Goal: Transaction & Acquisition: Purchase product/service

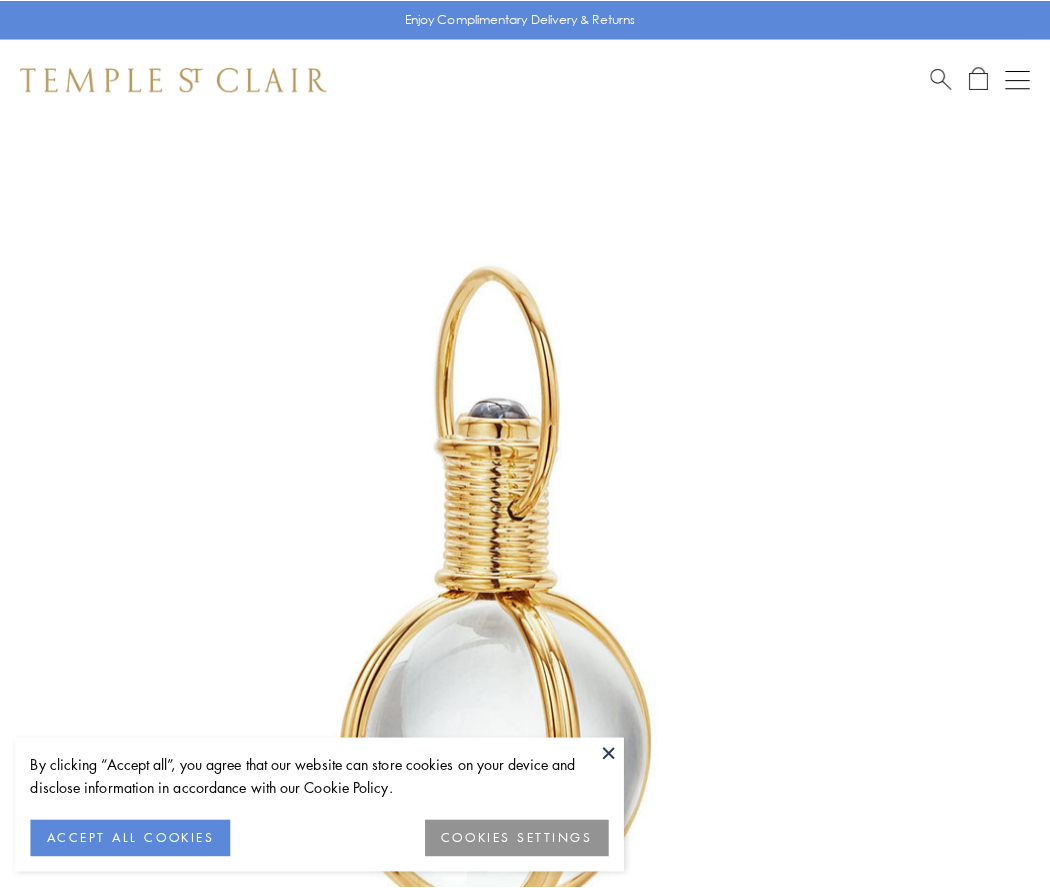
scroll to position [522, 0]
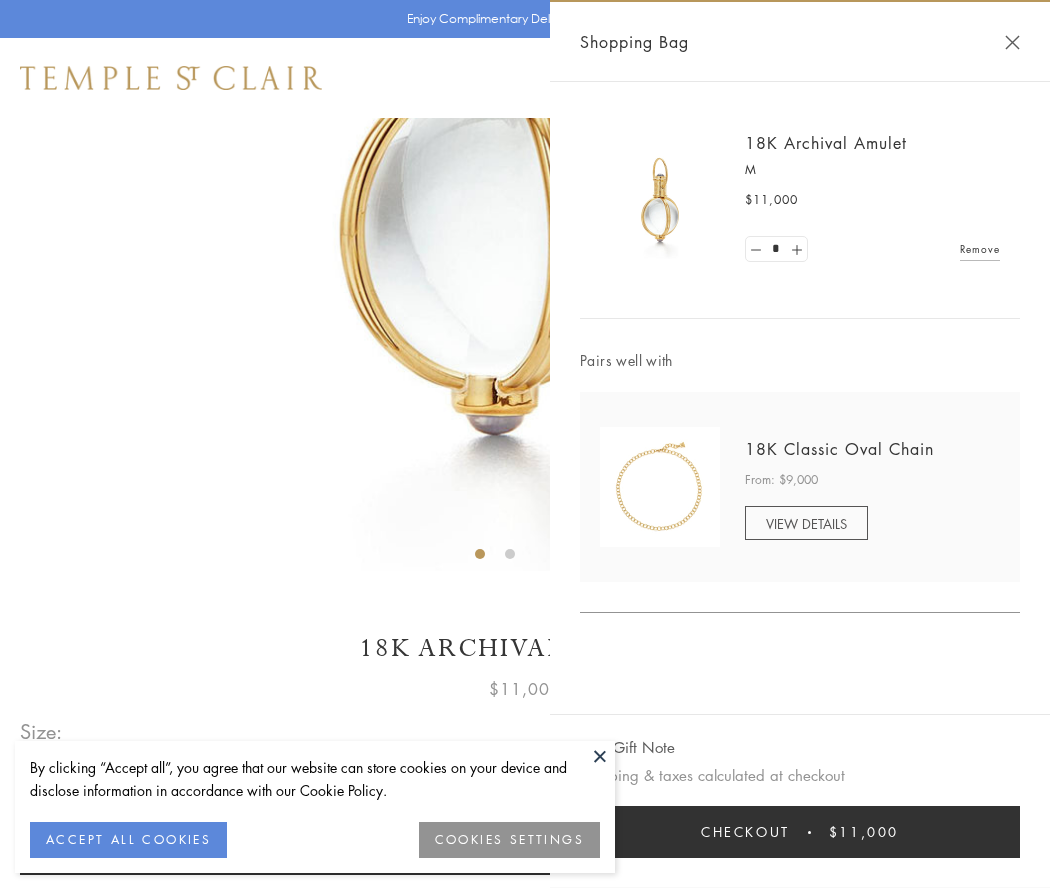
click at [800, 832] on button "Checkout $11,000" at bounding box center [800, 832] width 440 height 52
